Goal: Check status: Check status

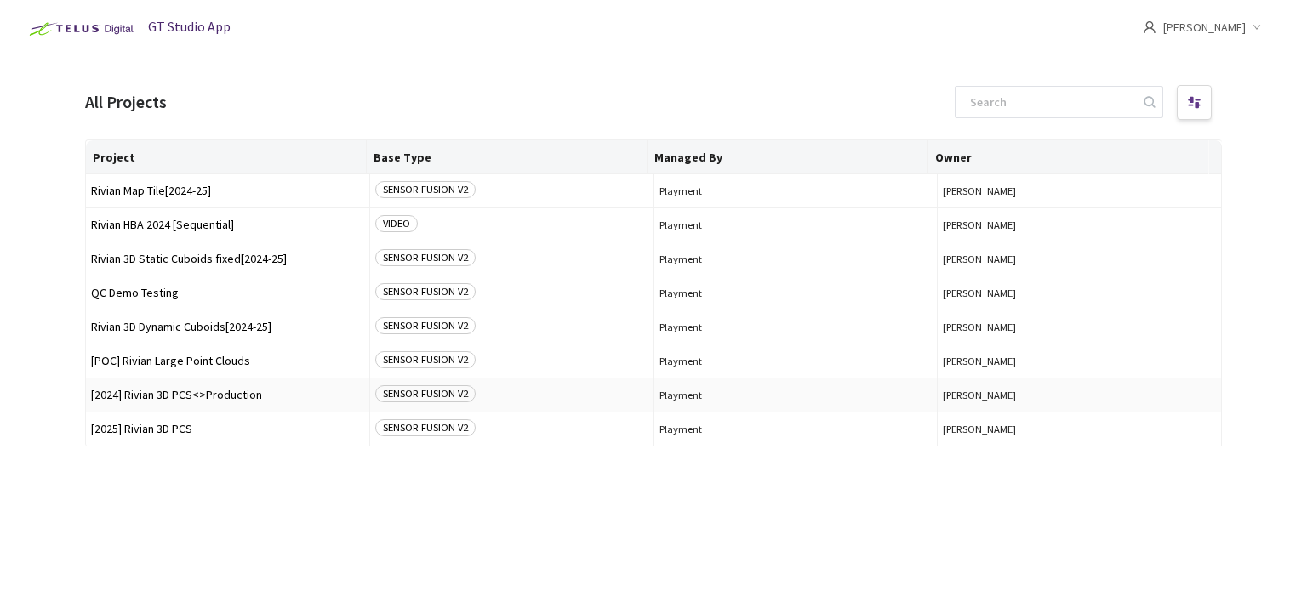
click at [245, 398] on span "[2024] Rivian 3D PCS<>Production" at bounding box center [227, 395] width 273 height 13
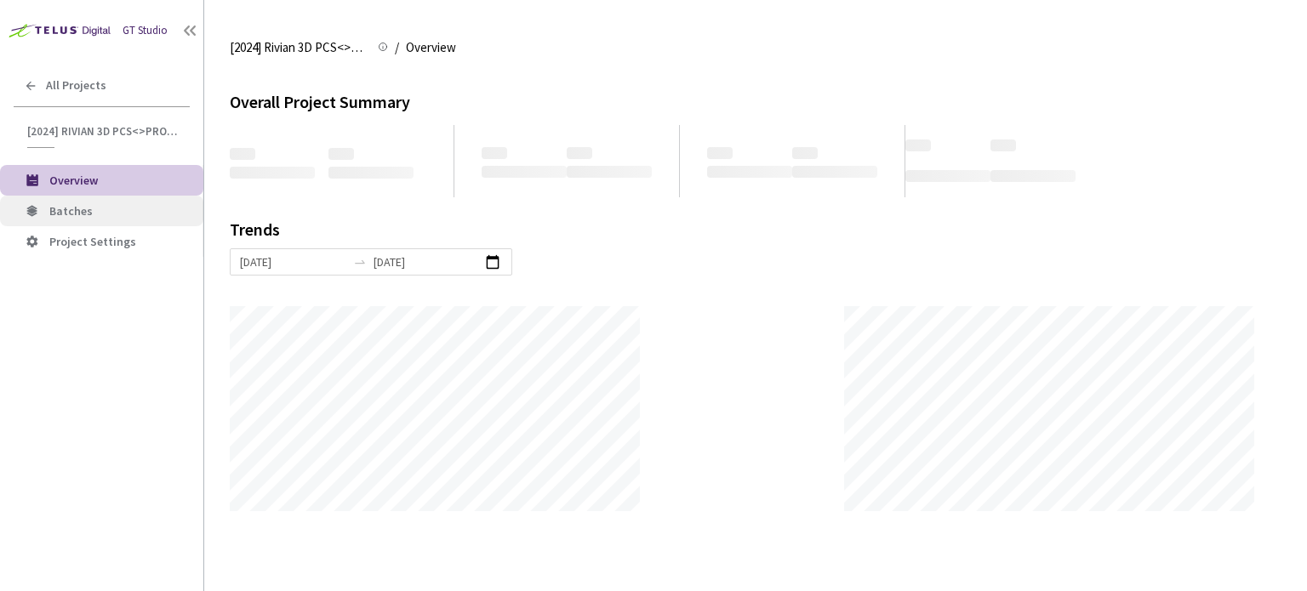
scroll to position [591, 1307]
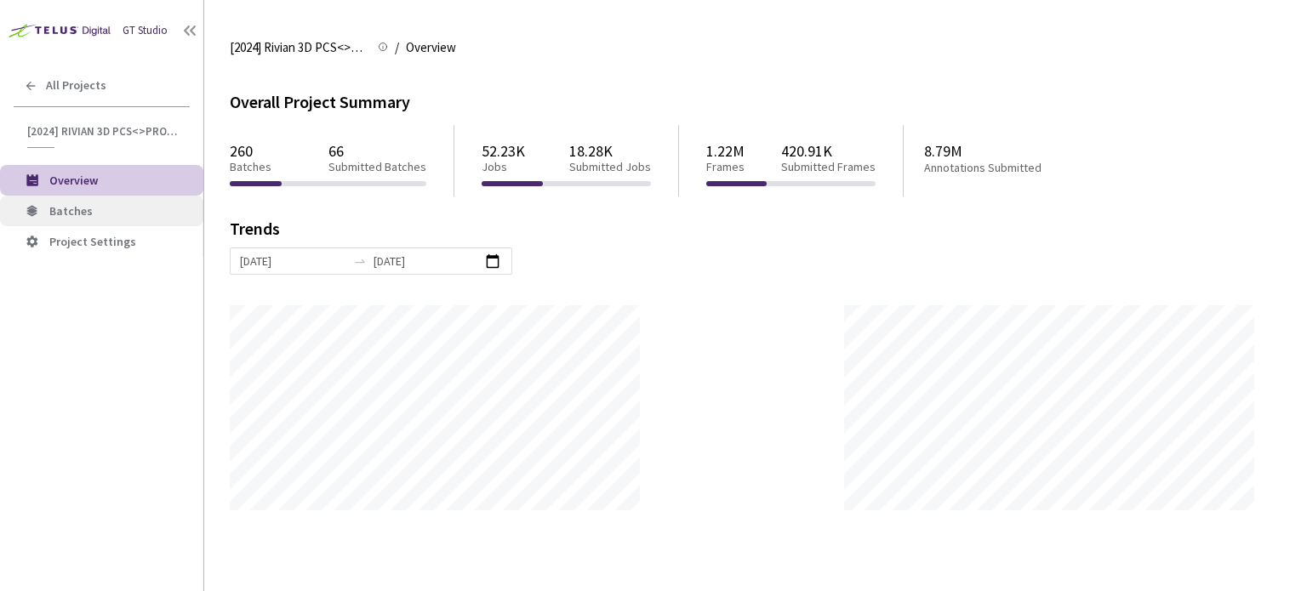
click at [128, 217] on span "Batches" at bounding box center [119, 211] width 140 height 14
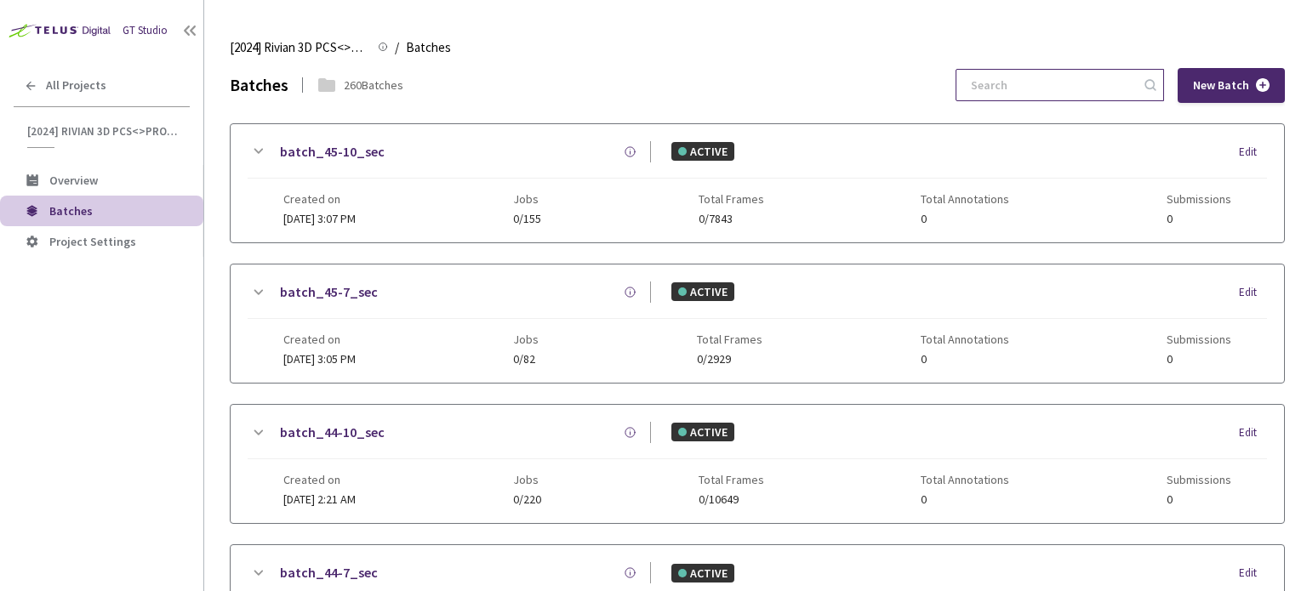
click at [1069, 93] on input at bounding box center [1051, 85] width 181 height 31
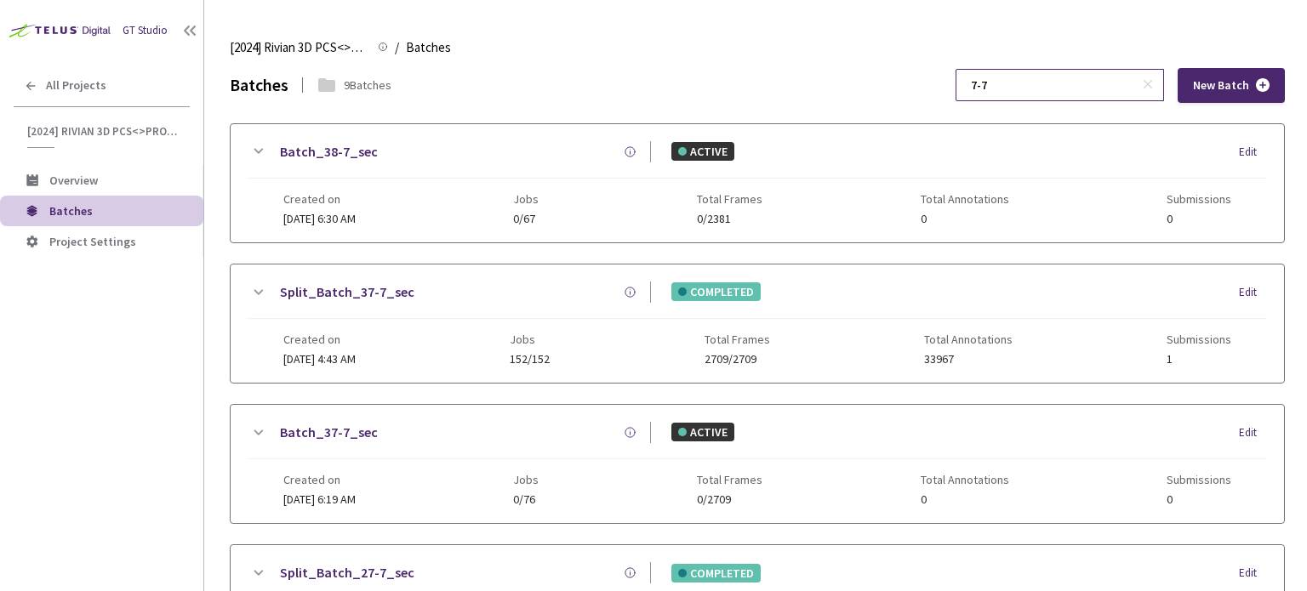
click at [1000, 84] on input "7-7" at bounding box center [1051, 85] width 181 height 31
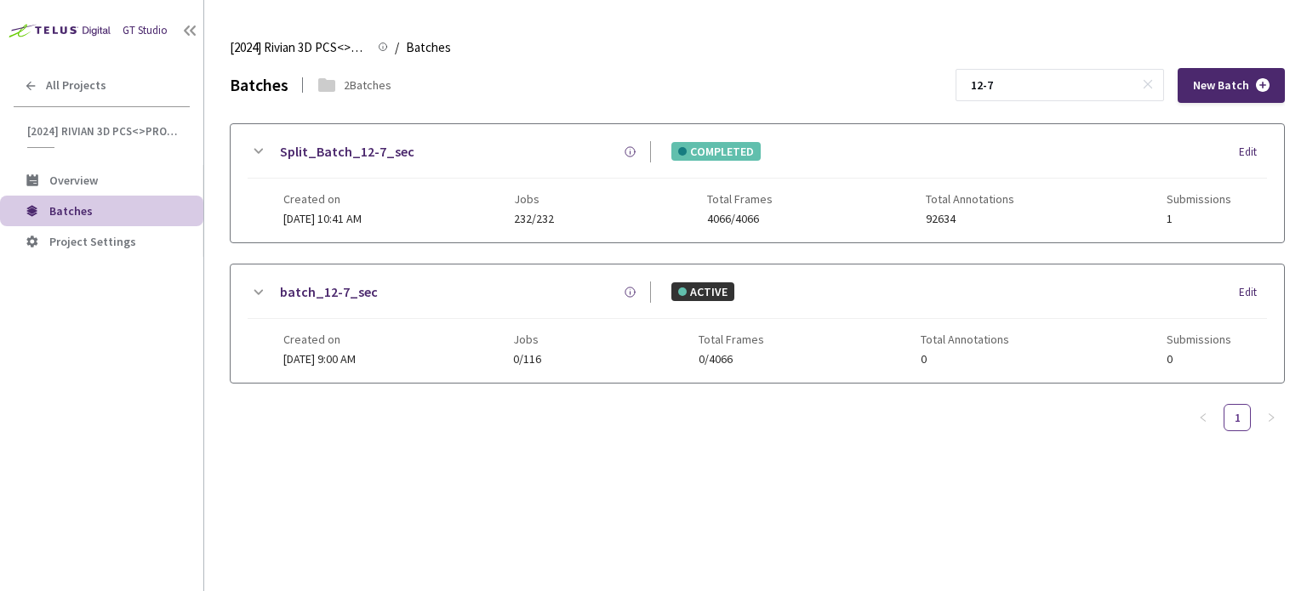
type input "12-7"
click at [378, 156] on link "Split_Batch_12-7_sec" at bounding box center [347, 151] width 134 height 21
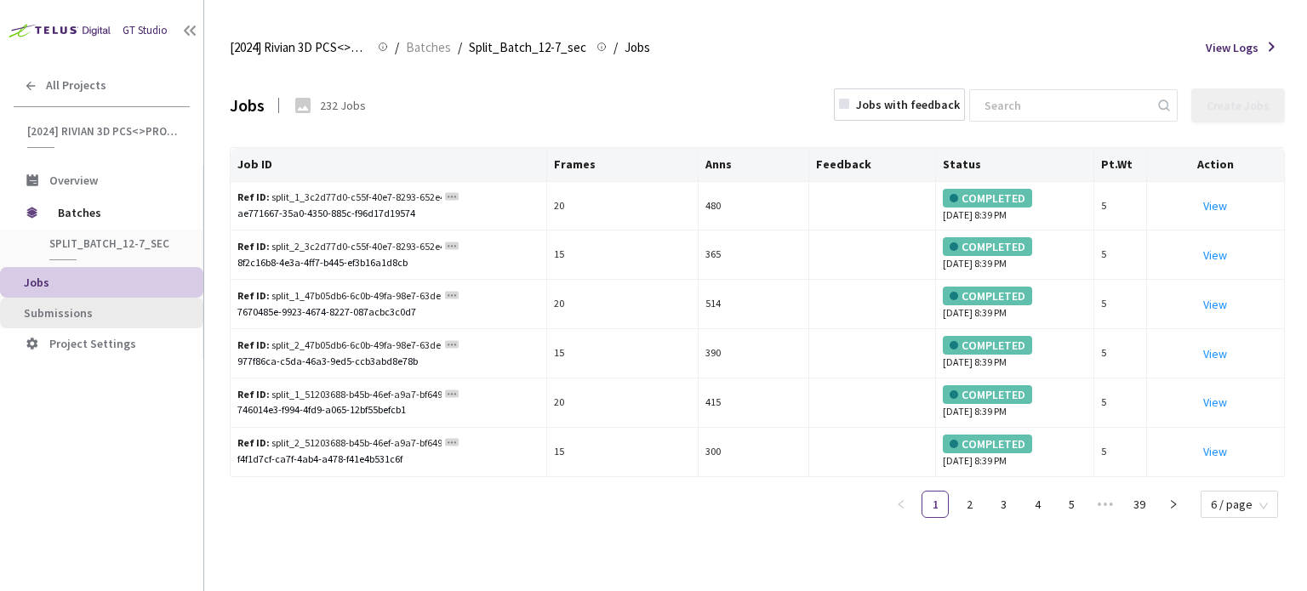
click at [61, 299] on li "Submissions" at bounding box center [101, 313] width 203 height 31
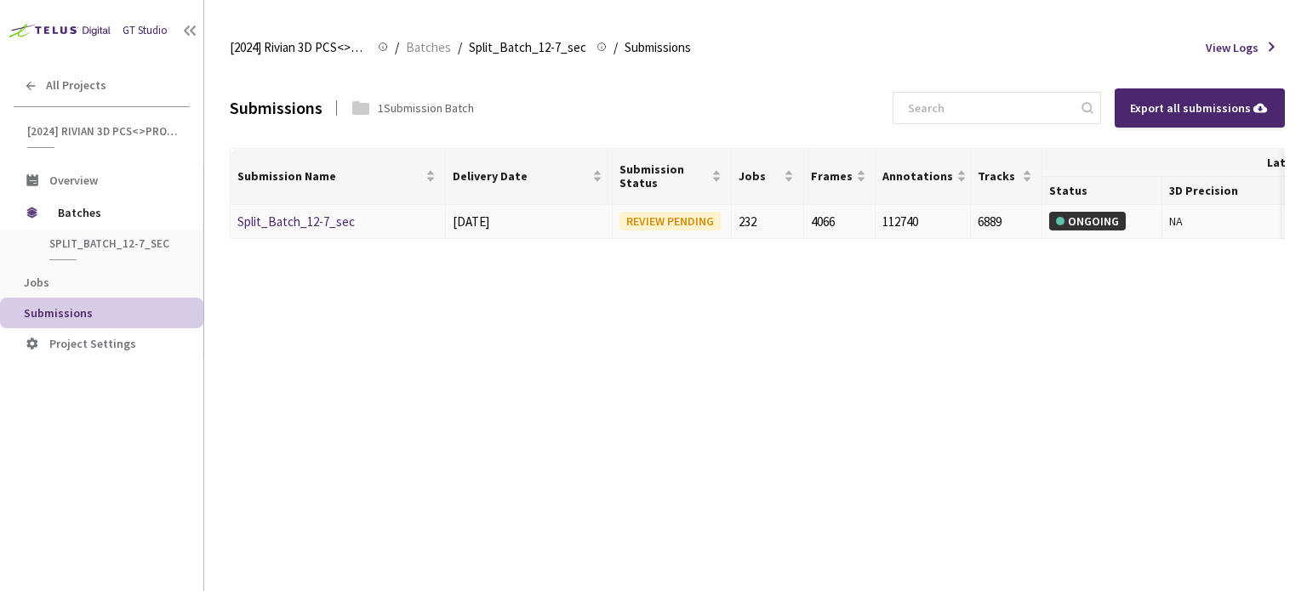
click at [343, 220] on link "Split_Batch_12-7_sec" at bounding box center [295, 222] width 117 height 16
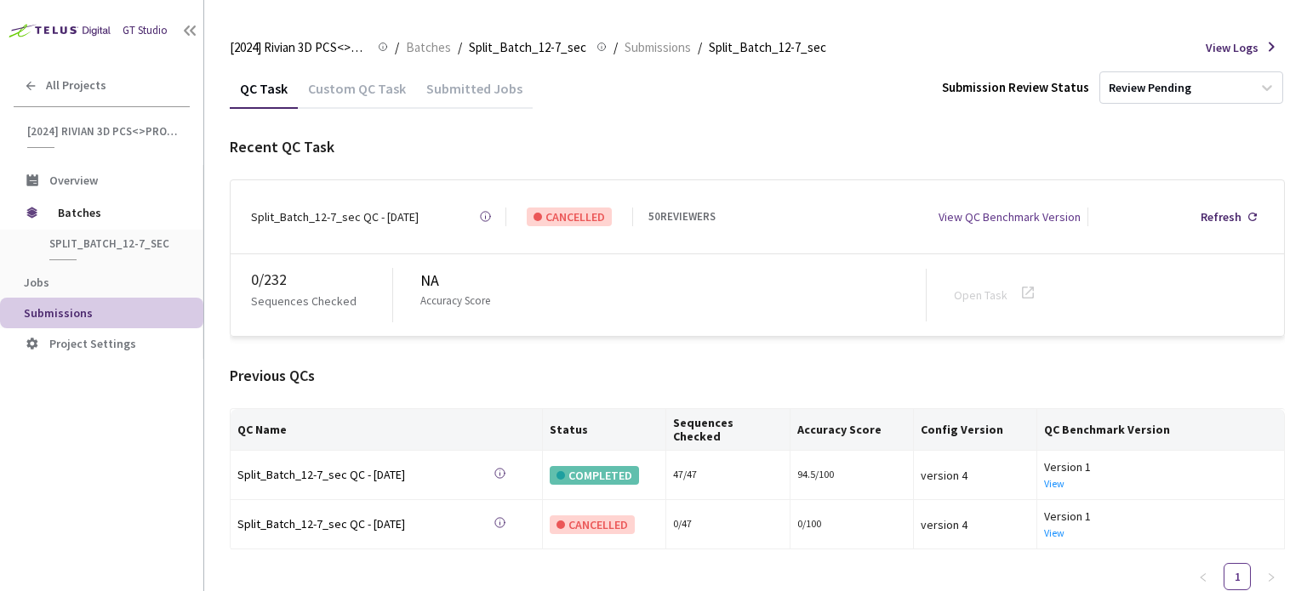
click at [406, 94] on div "Custom QC Task" at bounding box center [357, 94] width 118 height 29
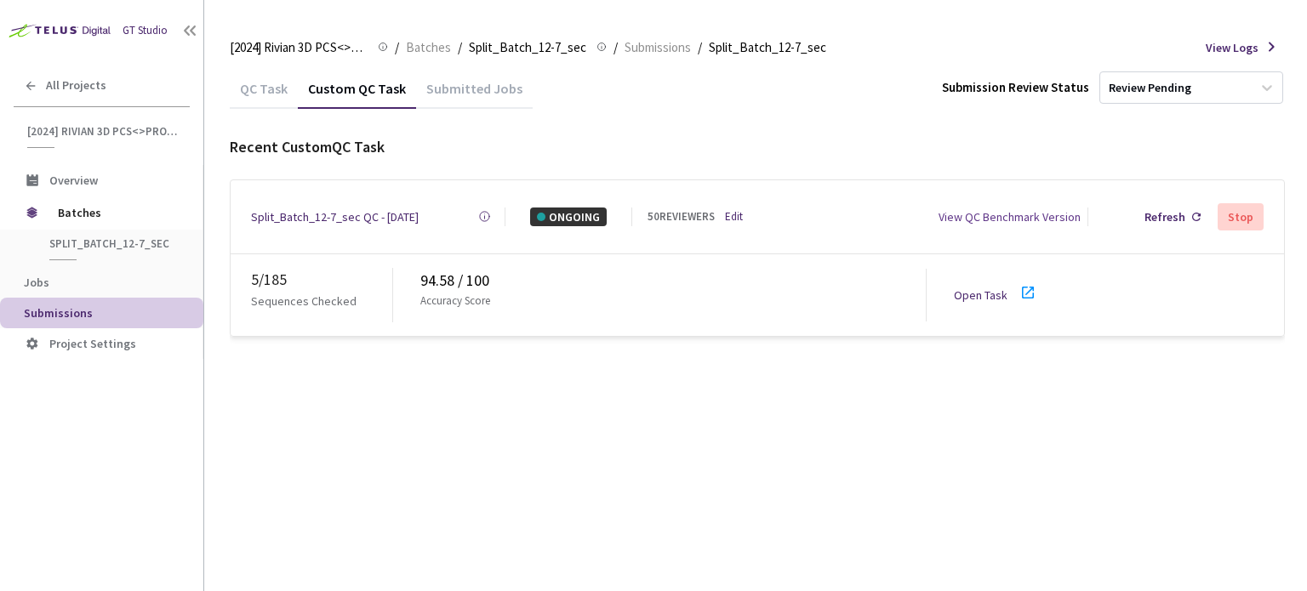
click at [1025, 287] on icon at bounding box center [1028, 293] width 12 height 12
